Goal: Obtain resource: Download file/media

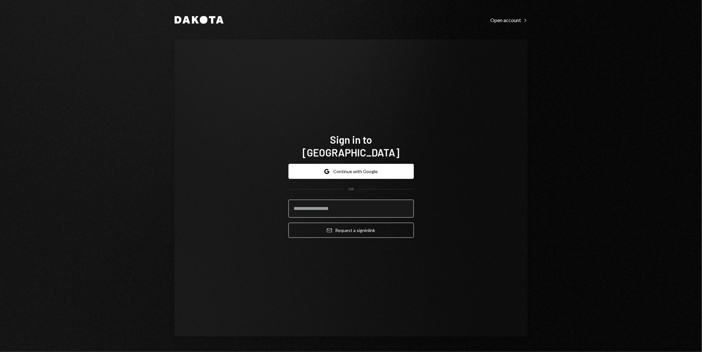
click at [371, 202] on input "email" at bounding box center [350, 208] width 125 height 18
type input "**********"
click at [384, 168] on button "Google Continue with Google" at bounding box center [350, 171] width 125 height 15
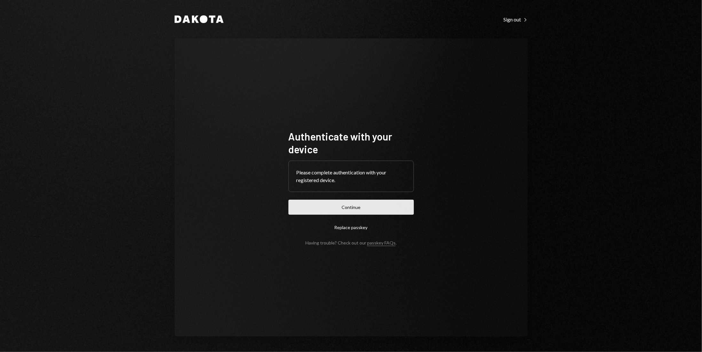
click at [383, 203] on button "Continue" at bounding box center [350, 206] width 125 height 15
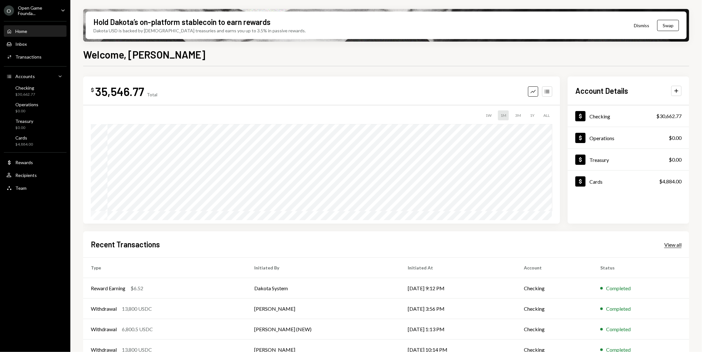
click at [679, 244] on div "View all" at bounding box center [672, 244] width 17 height 6
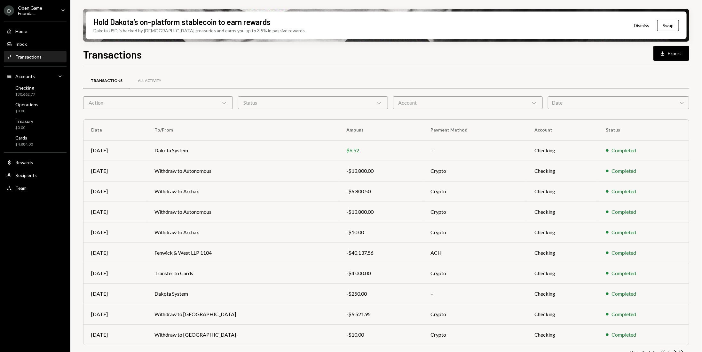
click at [594, 106] on div "Date Chevron Down" at bounding box center [618, 102] width 141 height 13
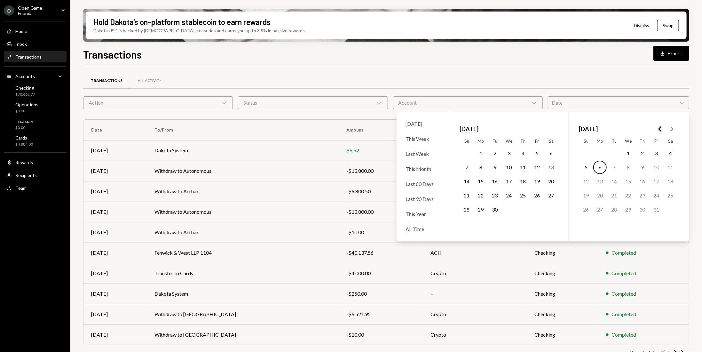
click at [481, 154] on button "1" at bounding box center [480, 152] width 13 height 13
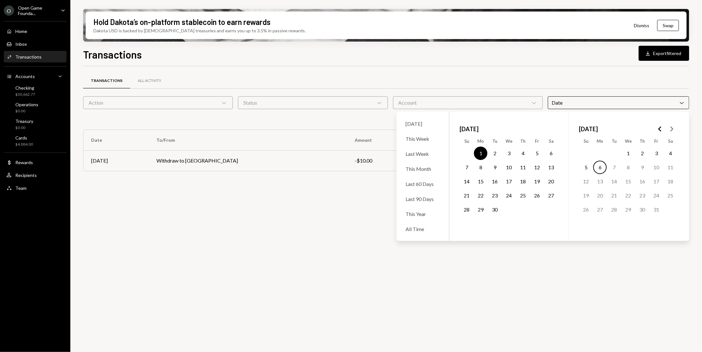
click at [496, 213] on button "30" at bounding box center [494, 209] width 13 height 13
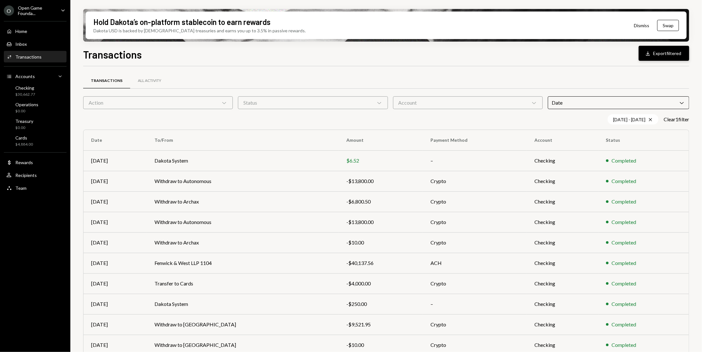
click at [655, 53] on button "Download Export filtered" at bounding box center [663, 53] width 51 height 15
